Goal: Information Seeking & Learning: Learn about a topic

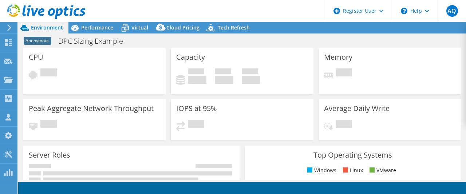
select select "USD"
select select "USEast"
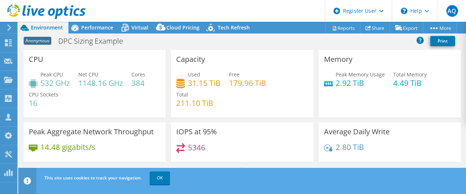
click at [9, 27] on use at bounding box center [9, 27] width 4 height 7
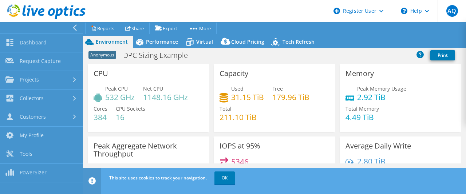
click at [136, 8] on header "AQ Dell User Andrew Quiroga Andrew.Quiroga@Dell.com Dell My Profile Log Out \n …" at bounding box center [233, 11] width 466 height 22
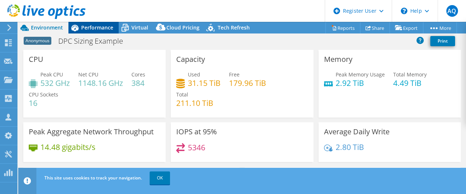
click at [96, 28] on span "Performance" at bounding box center [97, 27] width 32 height 7
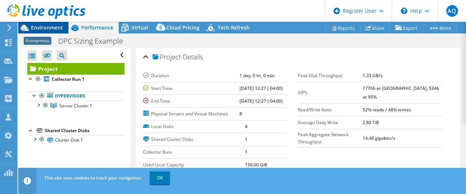
click at [47, 27] on span "Environment" at bounding box center [47, 27] width 32 height 7
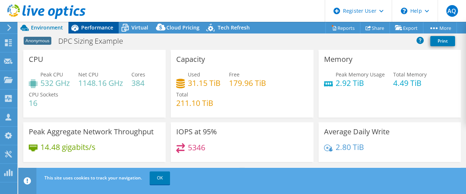
click at [89, 25] on span "Performance" at bounding box center [97, 27] width 32 height 7
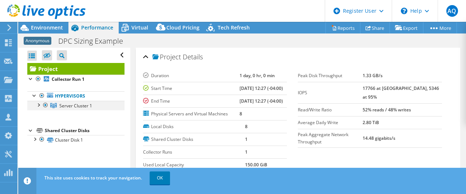
click at [38, 105] on div at bounding box center [38, 104] width 7 height 7
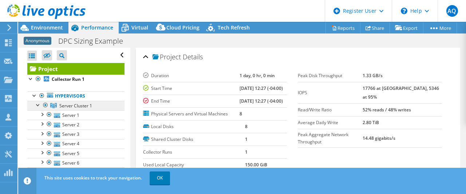
click at [70, 106] on span "Server Cluster 1" at bounding box center [75, 106] width 33 height 6
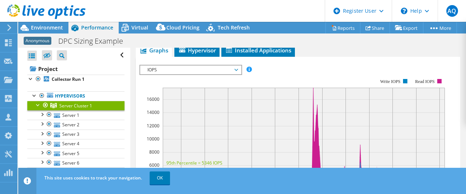
scroll to position [219, 0]
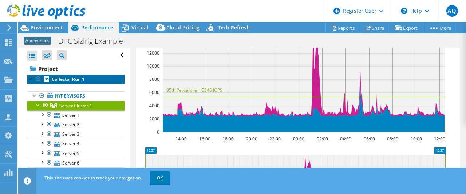
click at [67, 81] on b "Collector Run 1" at bounding box center [68, 79] width 33 height 6
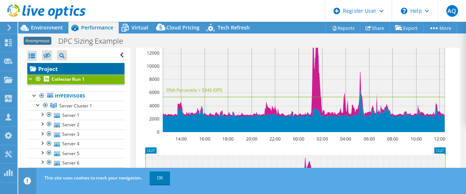
click at [54, 68] on link "Project" at bounding box center [75, 69] width 97 height 12
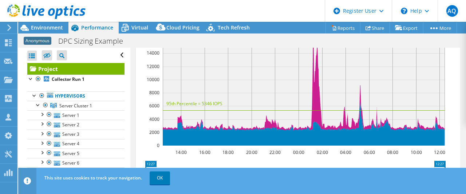
scroll to position [170, 0]
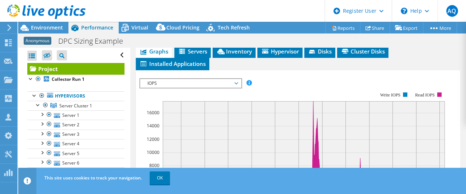
click at [150, 55] on span "Graphs" at bounding box center [154, 51] width 29 height 7
click at [158, 55] on span "Graphs" at bounding box center [154, 51] width 29 height 7
click at [163, 67] on span "Installed Applications" at bounding box center [173, 63] width 66 height 7
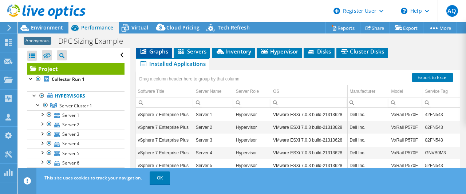
click at [156, 55] on span "Graphs" at bounding box center [154, 51] width 29 height 7
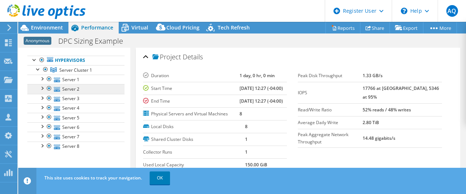
scroll to position [50, 0]
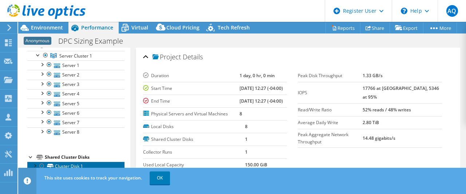
click at [66, 165] on link "Cluster Disk 1" at bounding box center [75, 166] width 97 height 9
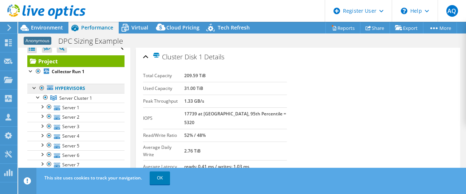
scroll to position [0, 0]
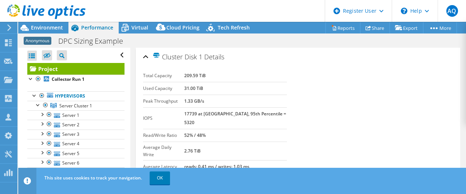
click at [73, 67] on link "Project" at bounding box center [75, 69] width 97 height 12
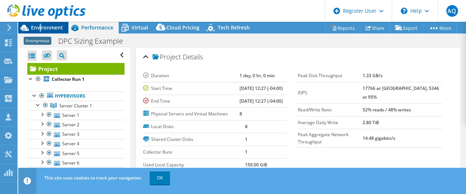
click at [41, 25] on span "Environment" at bounding box center [47, 27] width 32 height 7
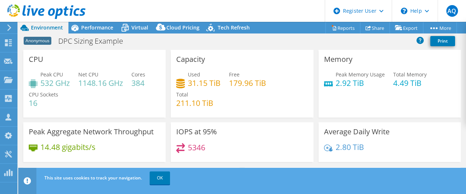
click at [89, 136] on h3 "Peak Aggregate Network Throughput" at bounding box center [91, 132] width 125 height 8
click at [91, 27] on span "Performance" at bounding box center [97, 27] width 32 height 7
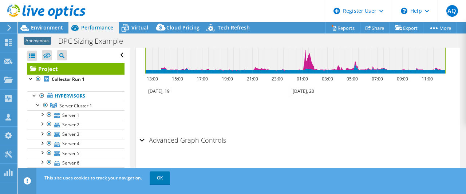
scroll to position [182, 0]
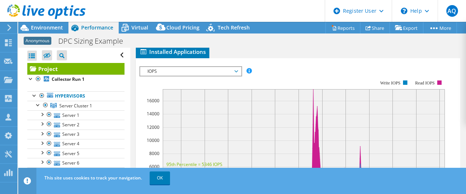
click at [182, 76] on span "IOPS" at bounding box center [191, 71] width 94 height 9
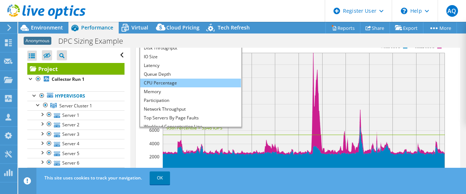
scroll to position [0, 0]
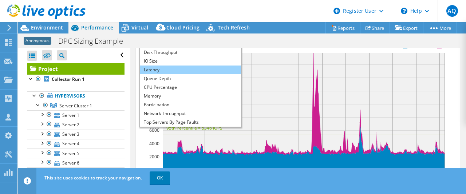
click at [168, 74] on li "Latency" at bounding box center [190, 70] width 101 height 9
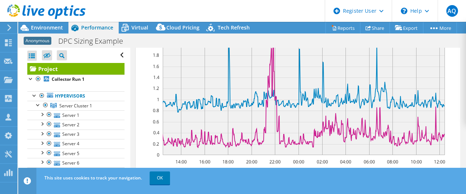
scroll to position [208, 0]
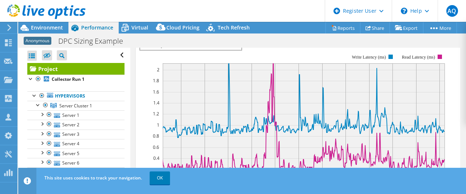
click at [222, 50] on span "Latency" at bounding box center [191, 45] width 94 height 9
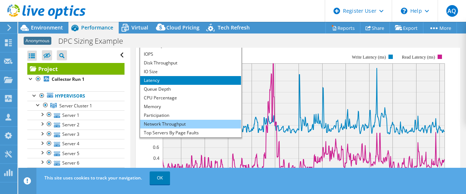
click at [185, 129] on li "Network Throughput" at bounding box center [190, 124] width 101 height 9
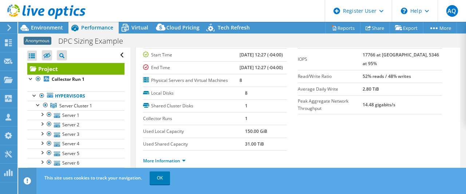
scroll to position [36, 0]
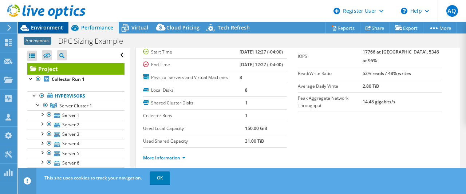
click at [47, 28] on span "Environment" at bounding box center [47, 27] width 32 height 7
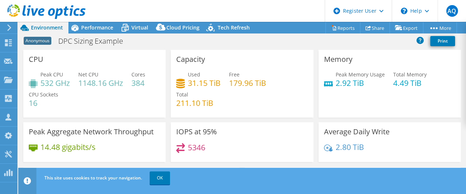
click at [7, 26] on icon at bounding box center [9, 27] width 5 height 7
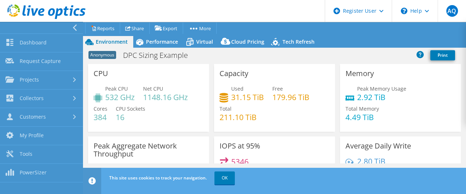
click at [7, 26] on div at bounding box center [39, 28] width 83 height 12
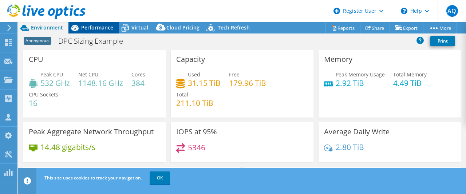
click at [83, 27] on span "Performance" at bounding box center [97, 27] width 32 height 7
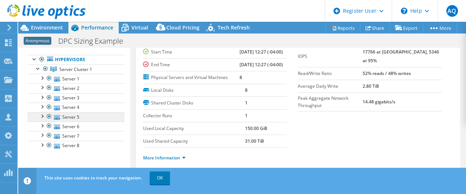
scroll to position [0, 0]
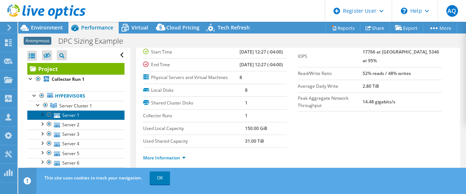
click at [91, 115] on link "Server 1" at bounding box center [75, 114] width 97 height 9
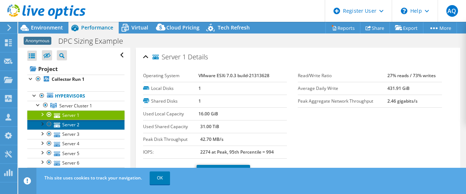
click at [89, 125] on link "Server 2" at bounding box center [75, 124] width 97 height 9
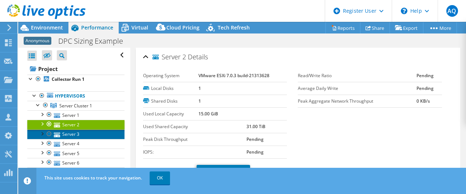
click at [83, 138] on link "Server 3" at bounding box center [75, 134] width 97 height 9
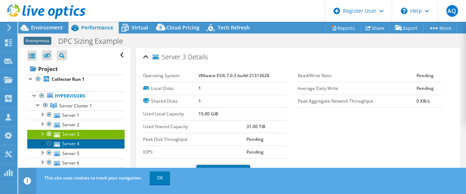
click at [85, 145] on link "Server 4" at bounding box center [75, 143] width 97 height 9
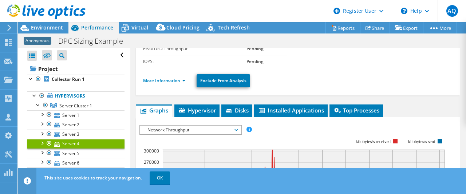
scroll to position [146, 0]
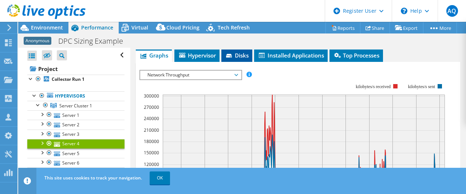
click at [241, 54] on span "Disks" at bounding box center [237, 55] width 24 height 7
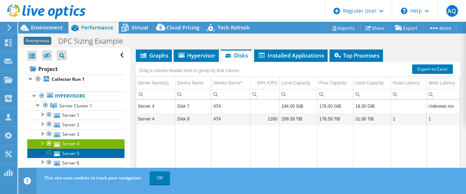
click at [62, 153] on link "Server 5" at bounding box center [75, 153] width 97 height 9
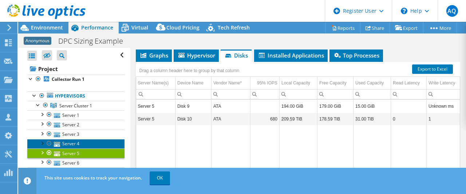
click at [78, 144] on link "Server 4" at bounding box center [75, 143] width 97 height 9
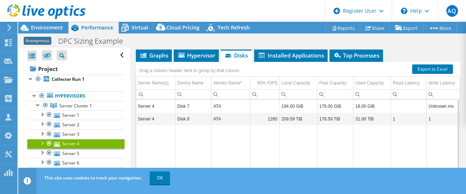
click at [149, 110] on td "Server 4" at bounding box center [155, 106] width 39 height 13
click at [151, 109] on td "Server 4" at bounding box center [155, 106] width 39 height 13
click at [153, 106] on td "Server 4" at bounding box center [155, 106] width 39 height 13
click at [156, 51] on li "Graphs" at bounding box center [154, 56] width 36 height 12
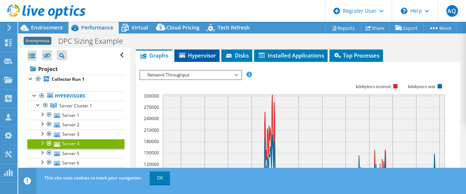
click at [191, 56] on span "Hypervisor" at bounding box center [197, 55] width 38 height 7
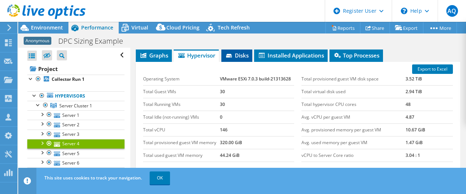
click at [242, 56] on span "Disks" at bounding box center [237, 55] width 24 height 7
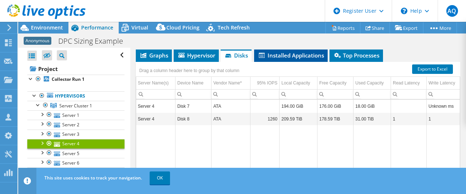
click at [300, 56] on span "Installed Applications" at bounding box center [291, 55] width 66 height 7
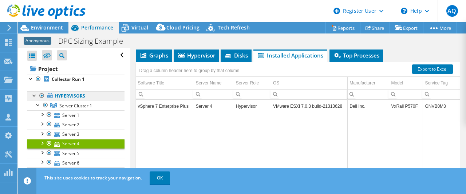
click at [62, 96] on link "Hypervisors" at bounding box center [75, 95] width 97 height 9
click at [64, 95] on link "Hypervisors" at bounding box center [75, 95] width 97 height 9
click at [73, 103] on span "Server Cluster 1" at bounding box center [75, 106] width 33 height 6
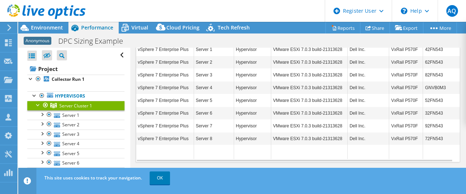
scroll to position [205, 0]
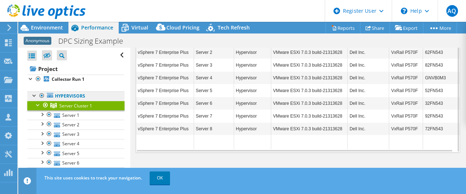
click at [68, 95] on link "Hypervisors" at bounding box center [75, 95] width 97 height 9
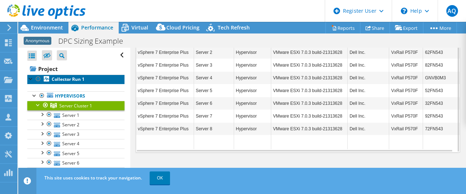
click at [64, 80] on b "Collector Run 1" at bounding box center [68, 79] width 33 height 6
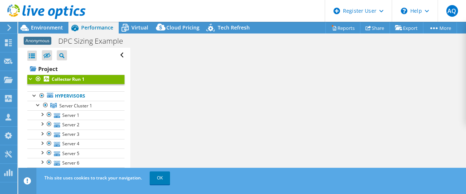
scroll to position [235, 0]
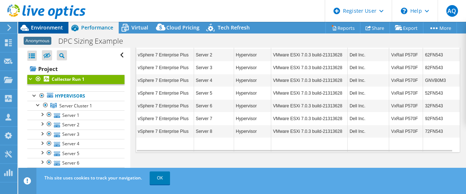
click at [48, 29] on span "Environment" at bounding box center [47, 27] width 32 height 7
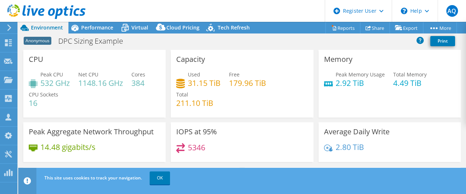
click at [72, 81] on div "Peak CPU 532 GHz Net CPU 1148.16 GHz Cores 384 CPU Sockets 16" at bounding box center [95, 93] width 132 height 44
click at [91, 22] on div "Performance" at bounding box center [94, 28] width 50 height 12
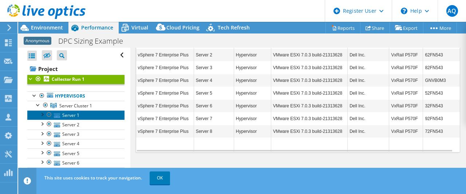
click at [67, 120] on link "Server 1" at bounding box center [75, 114] width 97 height 9
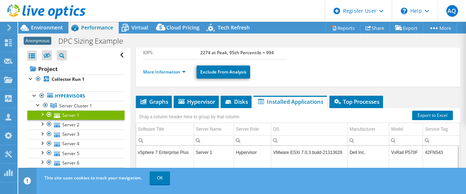
scroll to position [109, 0]
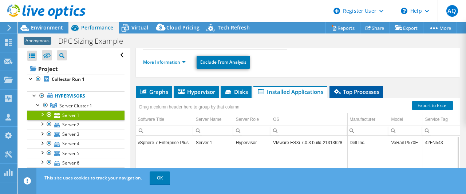
click at [355, 91] on span "Top Processes" at bounding box center [356, 91] width 46 height 7
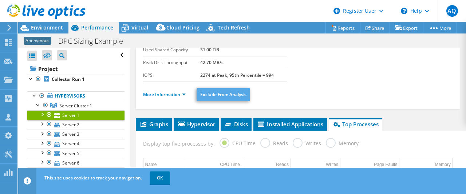
scroll to position [73, 0]
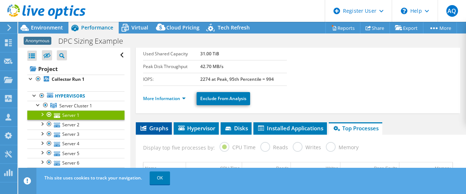
click at [156, 129] on span "Graphs" at bounding box center [154, 128] width 29 height 7
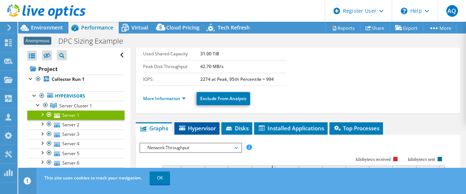
scroll to position [109, 0]
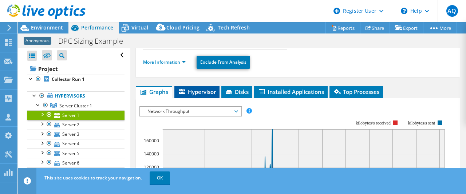
click at [185, 90] on span "Hypervisor" at bounding box center [197, 91] width 38 height 7
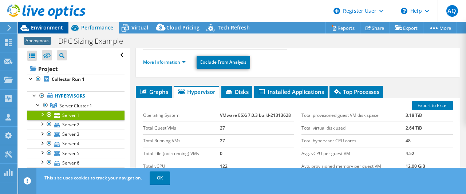
click at [50, 28] on span "Environment" at bounding box center [47, 27] width 32 height 7
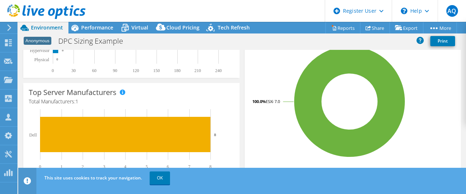
scroll to position [0, 0]
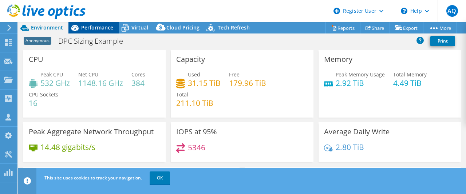
click at [96, 31] on div "Performance" at bounding box center [94, 28] width 50 height 12
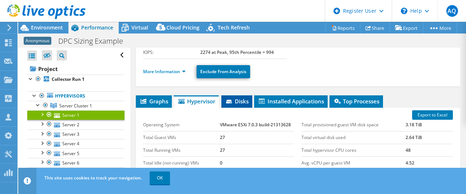
scroll to position [101, 0]
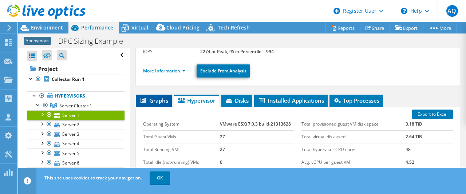
click at [156, 102] on span "Graphs" at bounding box center [154, 100] width 29 height 7
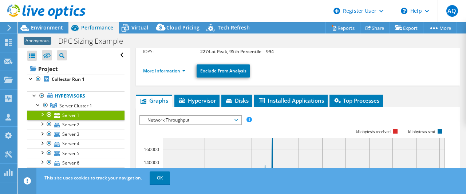
click at [43, 114] on div at bounding box center [41, 113] width 7 height 7
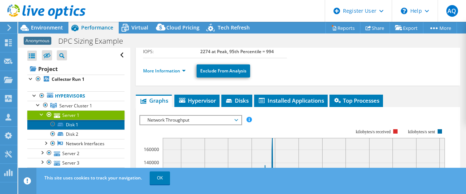
click at [71, 124] on link "Disk 1" at bounding box center [75, 124] width 97 height 9
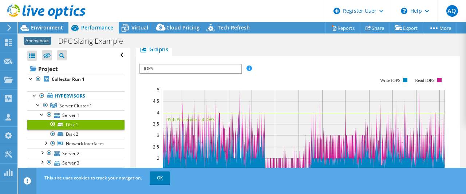
scroll to position [0, 0]
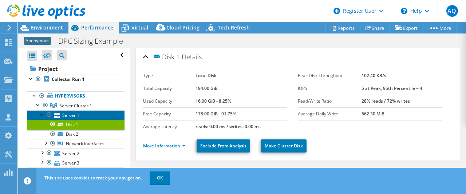
click at [66, 116] on link "Server 1" at bounding box center [75, 114] width 97 height 9
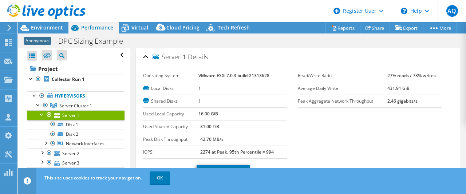
scroll to position [73, 0]
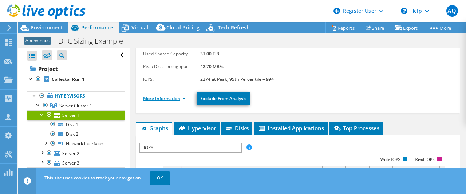
click at [180, 99] on link "More Information" at bounding box center [164, 98] width 43 height 6
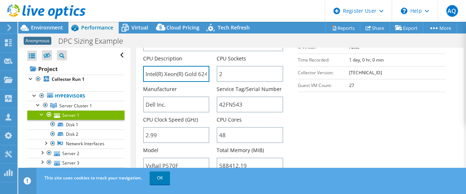
scroll to position [0, 75]
drag, startPoint x: 161, startPoint y: 75, endPoint x: 286, endPoint y: 73, distance: 125.4
click at [286, 24] on div "Server Name Server 1 CPU Description Intel(R) Xeon(R) Gold 6248R CPU @ 3.00GHz …" at bounding box center [217, 24] width 148 height 0
click at [184, 72] on input "Intel(R) Xeon(R) Gold 6248R CPU @ 3.00GHz 2.99 GHz" at bounding box center [176, 74] width 67 height 16
click at [164, 73] on input "Intel(R) Xeon(R) Gold 6248R CPU @ 3.00GHz 2.99 GHz" at bounding box center [176, 74] width 67 height 16
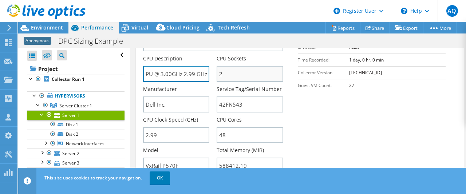
drag, startPoint x: 152, startPoint y: 73, endPoint x: 229, endPoint y: 74, distance: 76.5
click at [233, 24] on div "Server Name Server 1 CPU Description Intel(R) Xeon(R) Gold 6248R CPU @ 3.00GHz …" at bounding box center [217, 24] width 148 height 0
click at [189, 74] on input "Intel(R) Xeon(R) Gold 6248R CPU @ 3.00GHz 2.99 GHz" at bounding box center [176, 74] width 67 height 16
drag, startPoint x: 206, startPoint y: 74, endPoint x: 118, endPoint y: 73, distance: 87.1
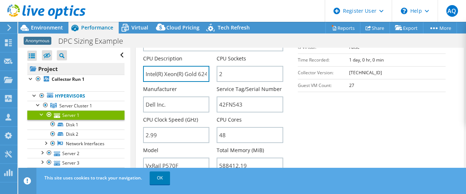
click at [118, 73] on div "Open All Close All Hide Excluded Nodes Project Tree Filter" at bounding box center [242, 114] width 448 height 132
click at [166, 74] on input "Intel(R) Xeon(R) Gold 6248R CPU @ 3.00GHz 2.99 GHz" at bounding box center [176, 74] width 67 height 16
drag, startPoint x: 152, startPoint y: 75, endPoint x: 232, endPoint y: 76, distance: 80.9
click at [232, 24] on div "Server Name Server 1 CPU Description Intel(R) Xeon(R) Gold 6248R CPU @ 3.00GHz …" at bounding box center [217, 24] width 148 height 0
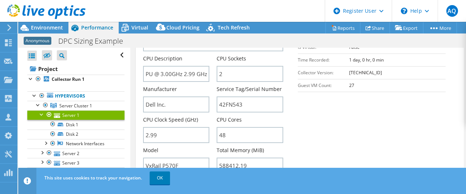
scroll to position [0, 0]
click at [82, 106] on span "Server Cluster 1" at bounding box center [75, 106] width 33 height 6
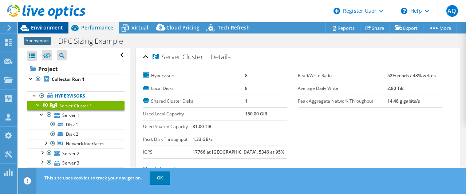
click at [44, 30] on span "Environment" at bounding box center [47, 27] width 32 height 7
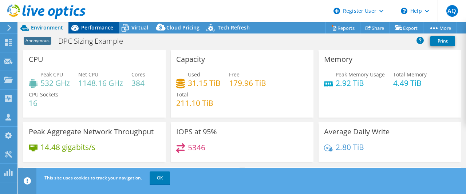
click at [90, 23] on div "Performance" at bounding box center [94, 28] width 50 height 12
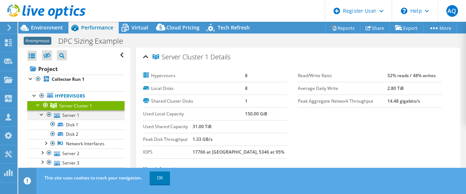
click at [42, 114] on div at bounding box center [41, 113] width 7 height 7
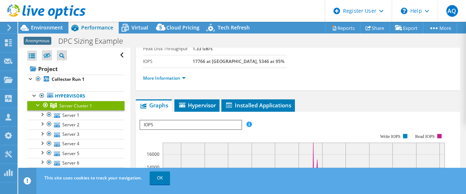
scroll to position [109, 0]
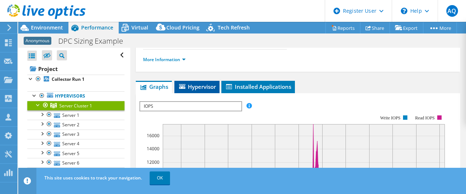
click at [202, 82] on li "Hypervisor" at bounding box center [197, 87] width 45 height 12
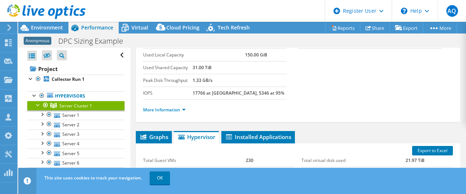
scroll to position [0, 0]
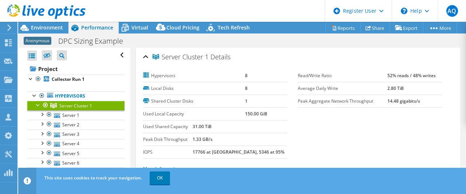
click at [63, 103] on span "Server Cluster 1" at bounding box center [75, 106] width 33 height 6
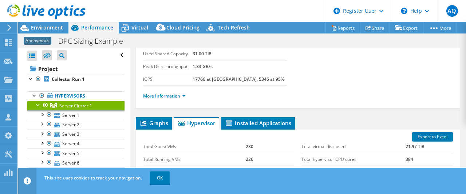
scroll to position [109, 0]
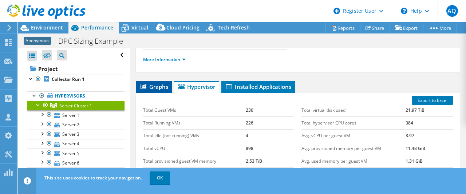
click at [161, 88] on span "Graphs" at bounding box center [154, 86] width 29 height 7
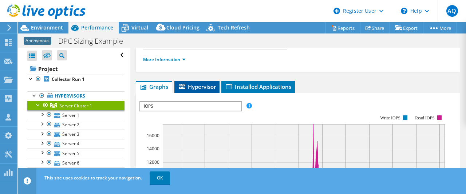
click at [190, 88] on span "Hypervisor" at bounding box center [197, 86] width 38 height 7
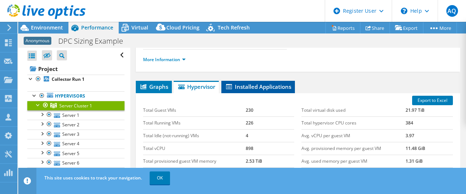
click at [239, 85] on span "Installed Applications" at bounding box center [258, 86] width 66 height 7
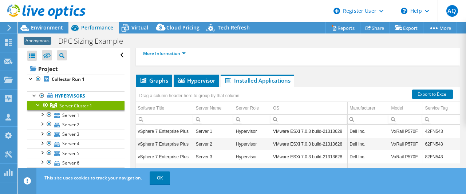
scroll to position [95, 0]
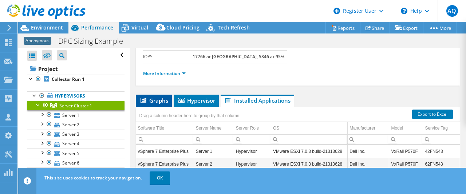
click at [164, 101] on span "Graphs" at bounding box center [154, 100] width 29 height 7
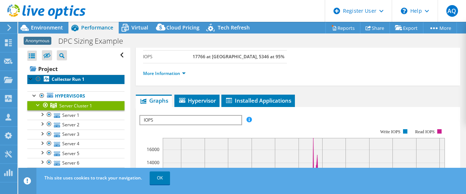
click at [75, 78] on b "Collector Run 1" at bounding box center [68, 79] width 33 height 6
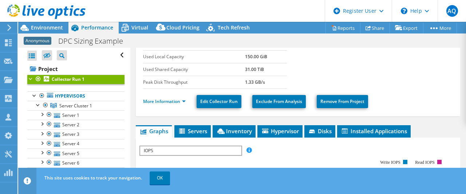
click at [42, 24] on div at bounding box center [43, 12] width 86 height 24
click at [34, 29] on span "Environment" at bounding box center [47, 27] width 32 height 7
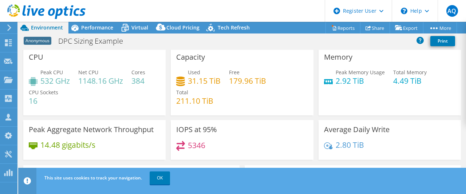
scroll to position [0, 0]
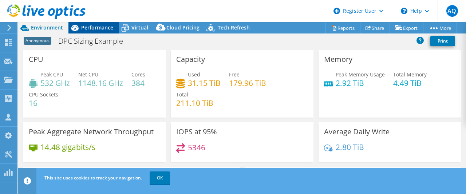
click at [99, 28] on span "Performance" at bounding box center [97, 27] width 32 height 7
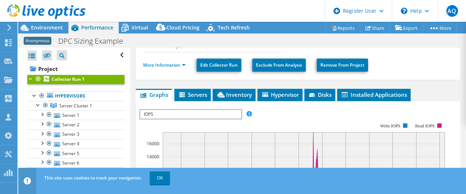
scroll to position [168, 0]
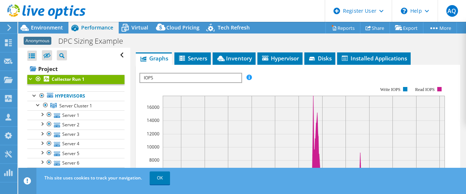
click at [222, 76] on span "IOPS" at bounding box center [190, 78] width 101 height 9
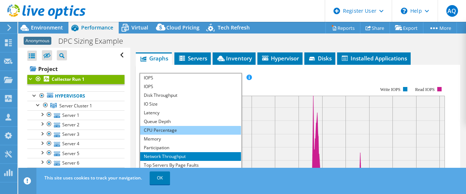
click at [188, 128] on li "CPU Percentage" at bounding box center [190, 130] width 101 height 9
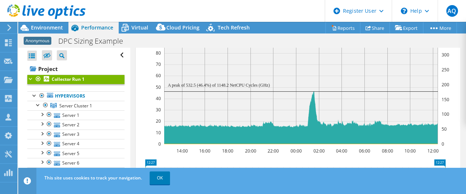
scroll to position [241, 0]
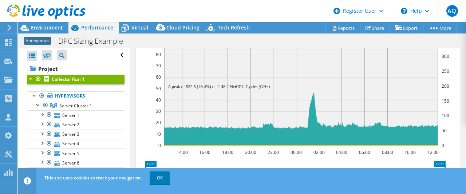
click at [354, 160] on section "Workload Concentration: 14:00 16:00 18:00 20:00 22:00 00:00 02:00 04:00 06:00 0…" at bounding box center [299, 130] width 318 height 241
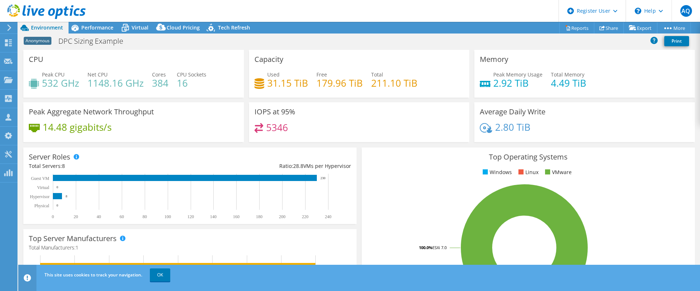
select select "USEast"
select select "USD"
